Goal: Register for event/course

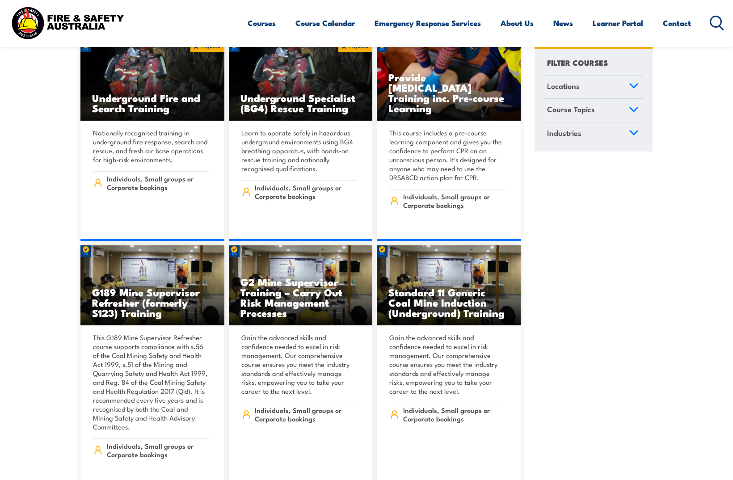
scroll to position [626, 0]
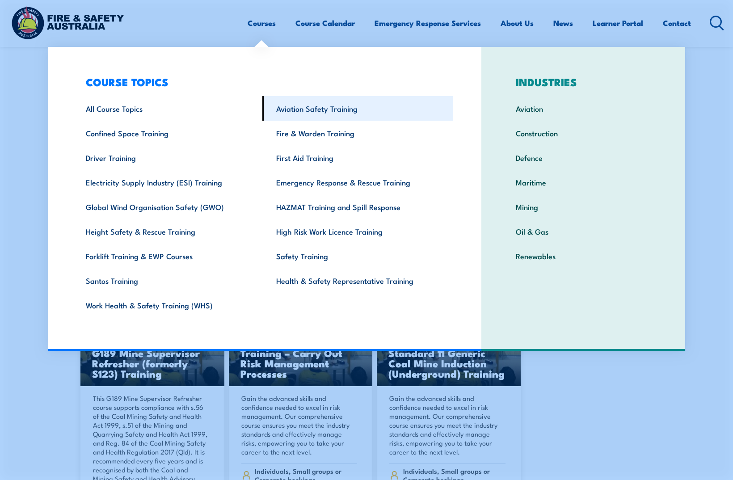
click at [332, 116] on link "Aviation Safety Training" at bounding box center [357, 108] width 191 height 25
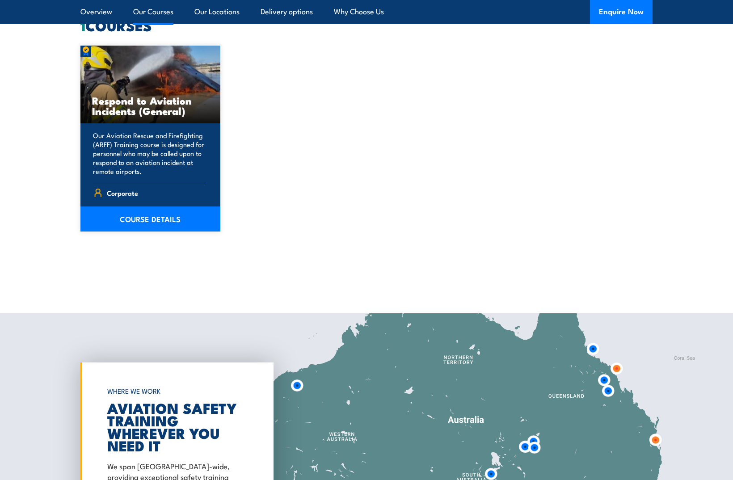
scroll to position [715, 0]
click at [176, 210] on link "COURSE DETAILS" at bounding box center [150, 218] width 140 height 25
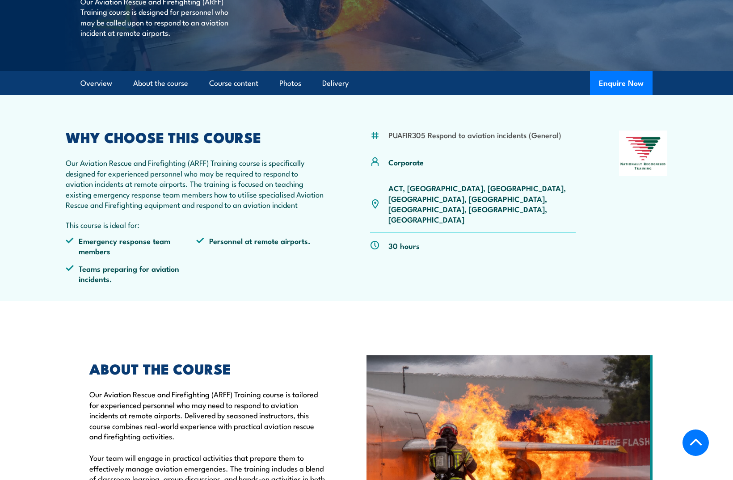
scroll to position [179, 0]
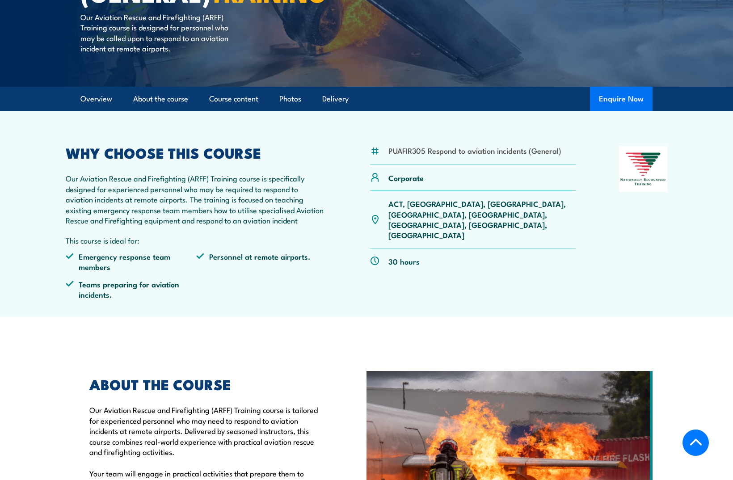
click at [618, 111] on button "Enquire Now" at bounding box center [621, 99] width 63 height 24
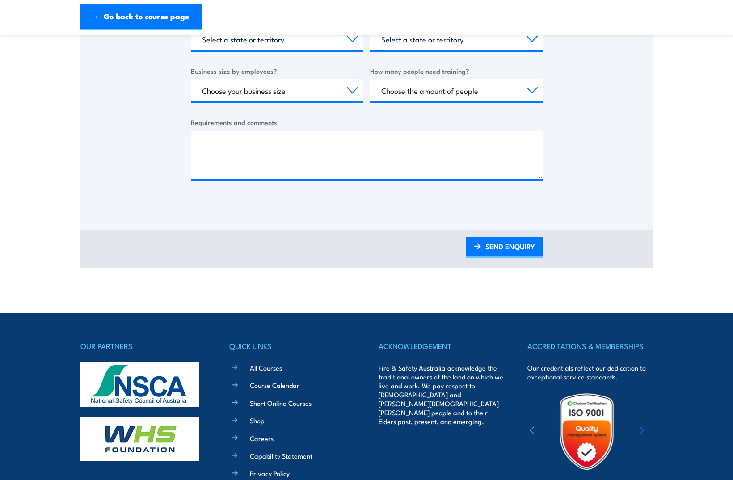
scroll to position [447, 0]
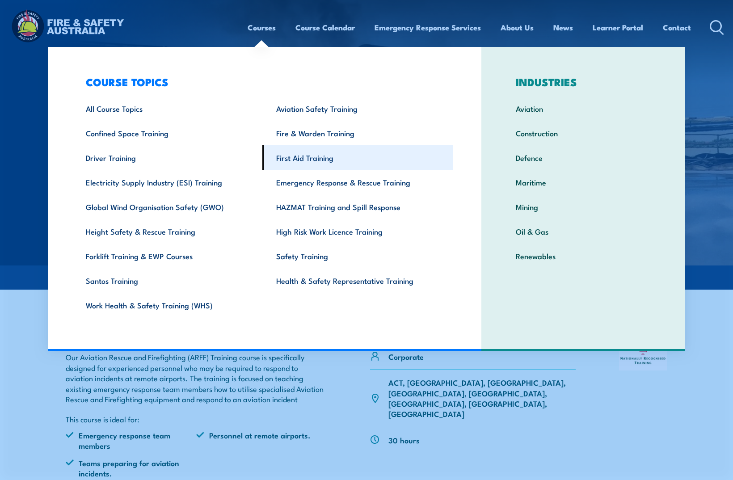
click at [312, 164] on link "First Aid Training" at bounding box center [357, 157] width 191 height 25
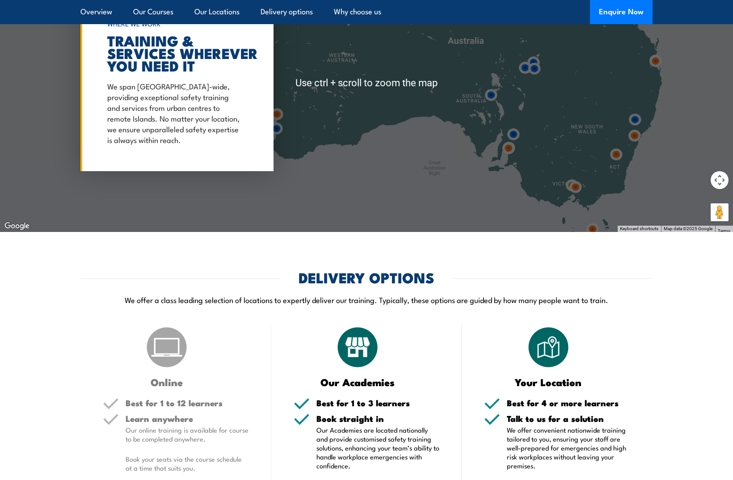
scroll to position [1832, 0]
